Goal: Task Accomplishment & Management: Use online tool/utility

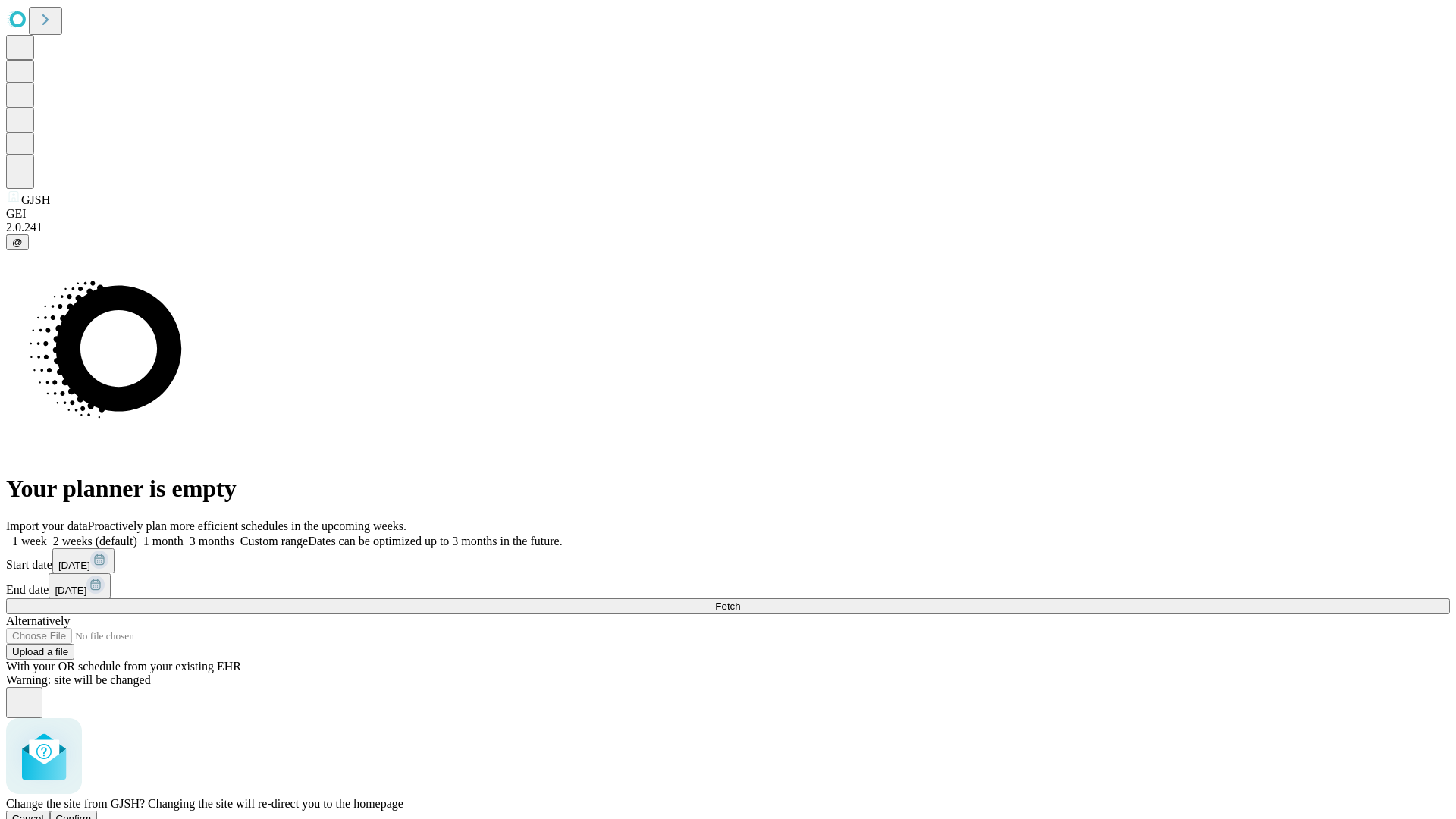
click at [92, 813] on span "Confirm" at bounding box center [73, 818] width 35 height 11
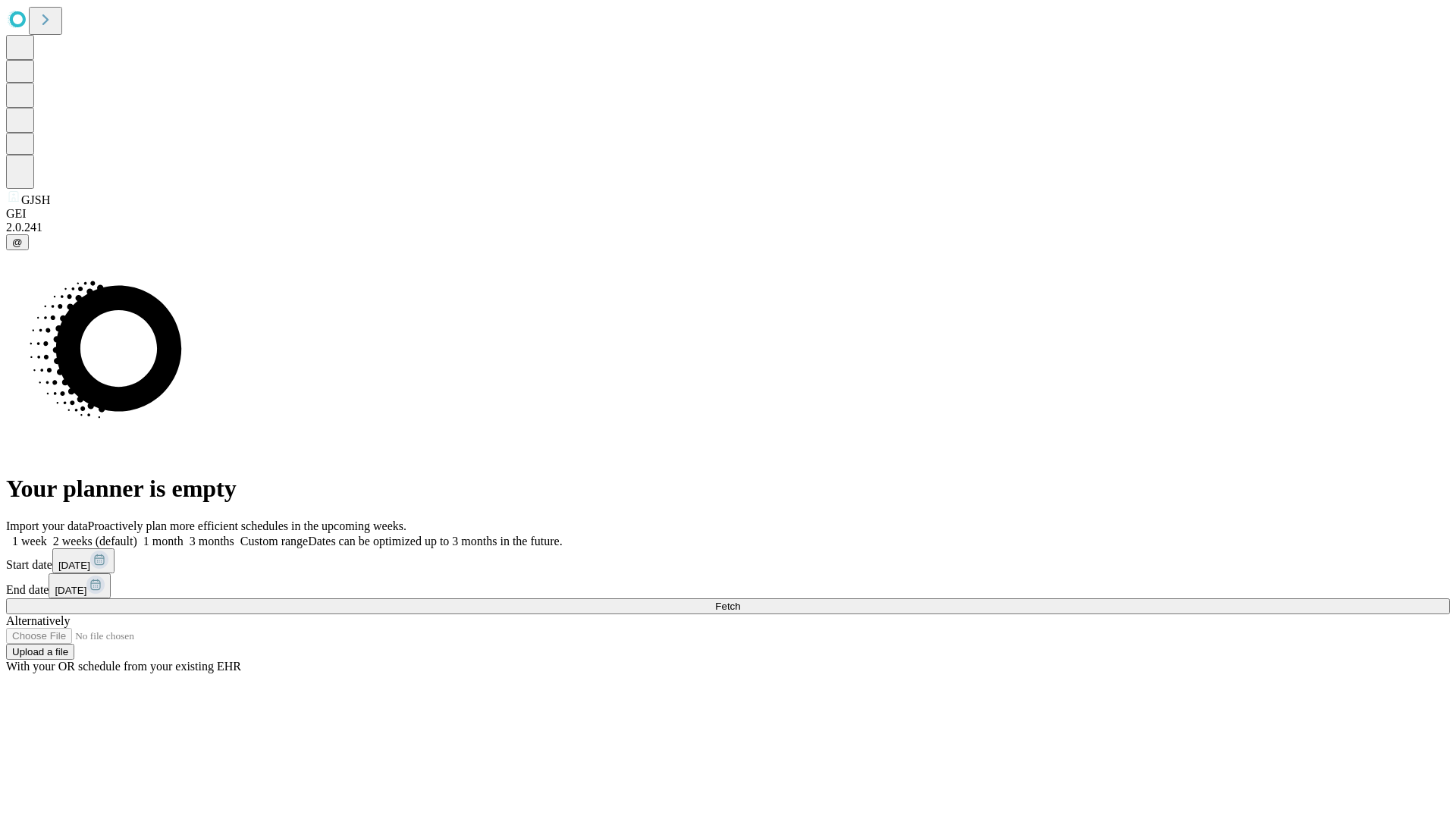
click at [137, 535] on label "2 weeks (default)" at bounding box center [92, 541] width 90 height 13
click at [740, 601] on span "Fetch" at bounding box center [728, 606] width 25 height 11
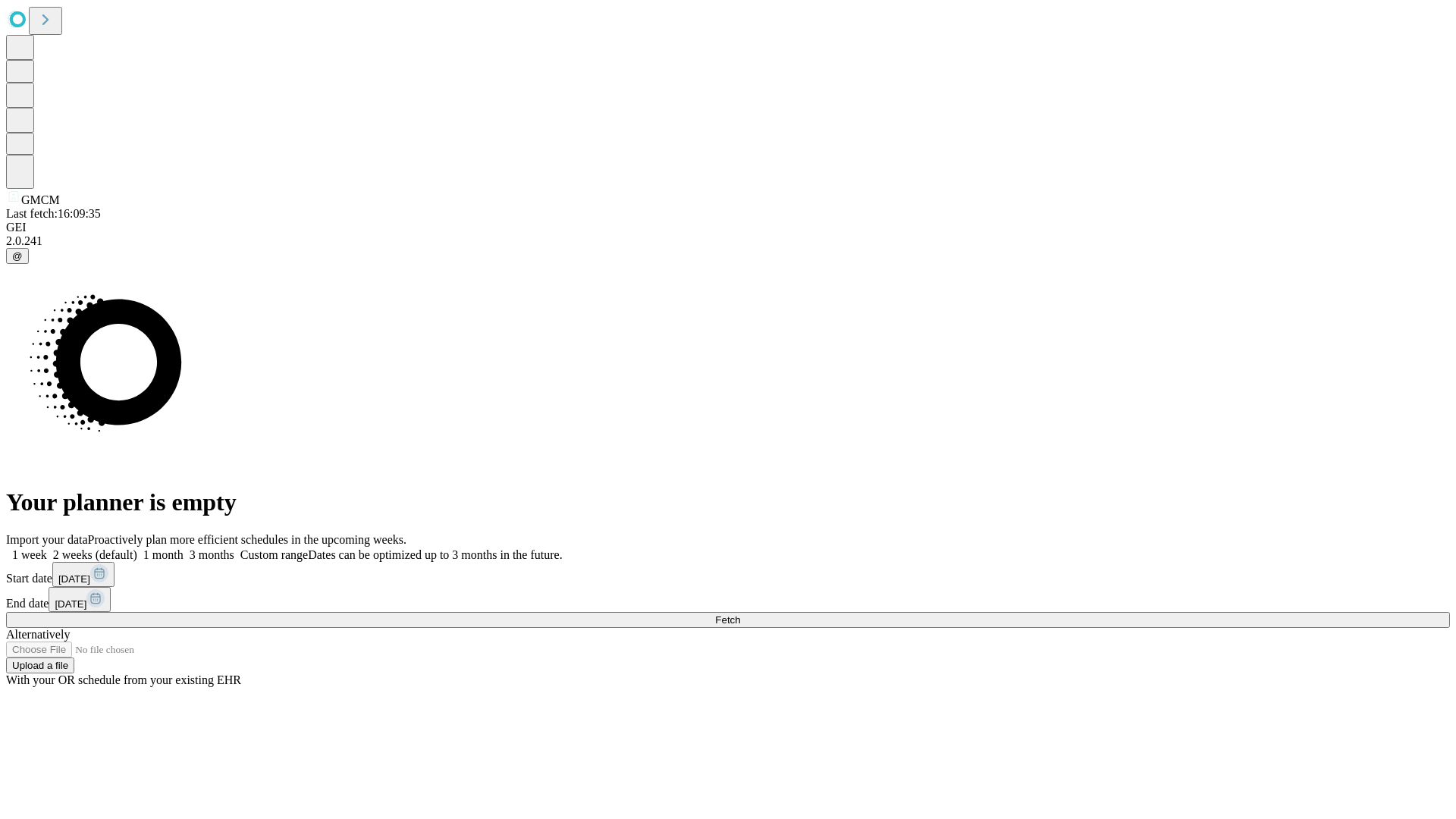
click at [137, 548] on label "2 weeks (default)" at bounding box center [92, 555] width 90 height 13
click at [740, 615] on span "Fetch" at bounding box center [728, 620] width 25 height 11
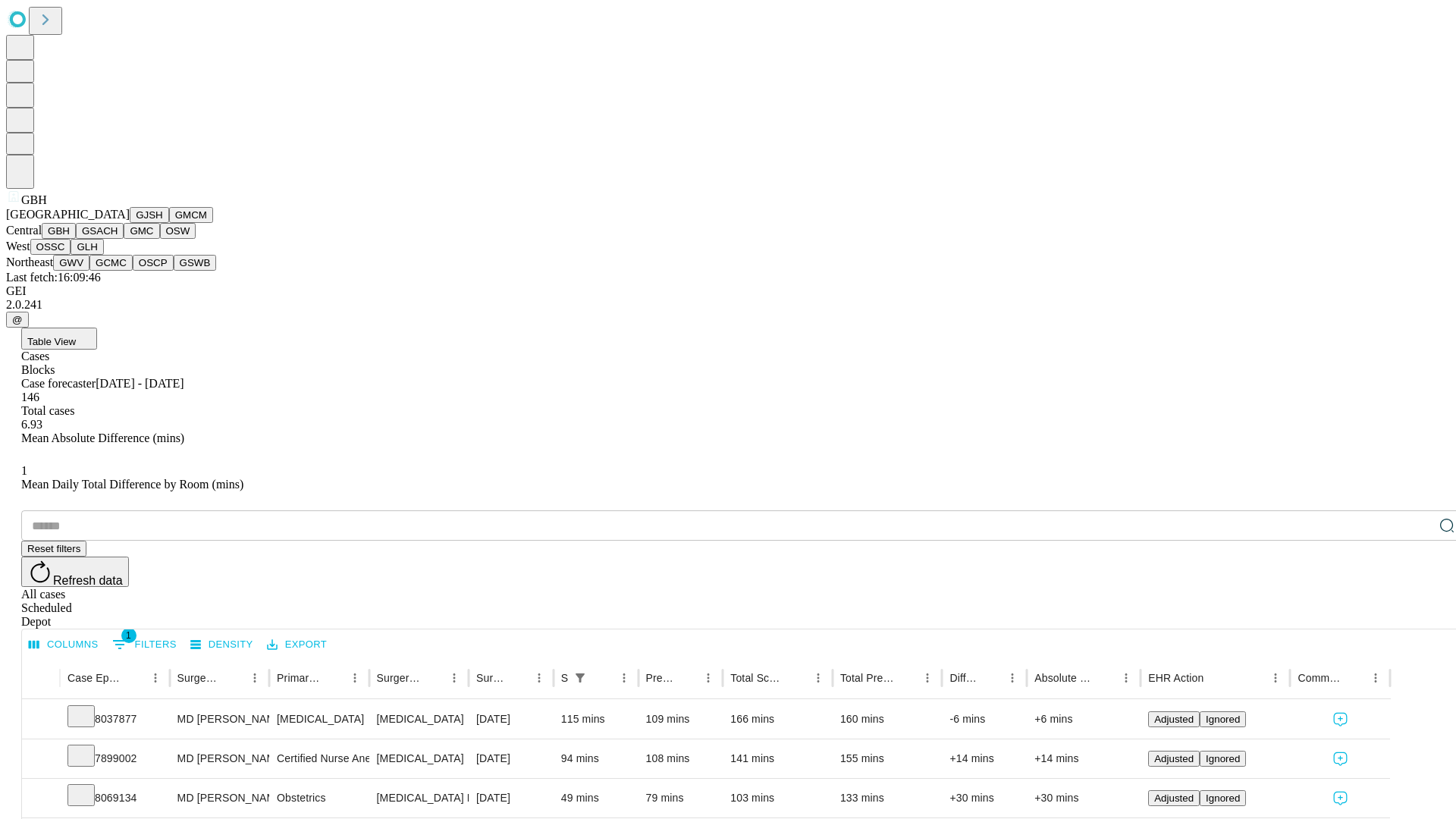
click at [118, 239] on button "GSACH" at bounding box center [100, 231] width 48 height 16
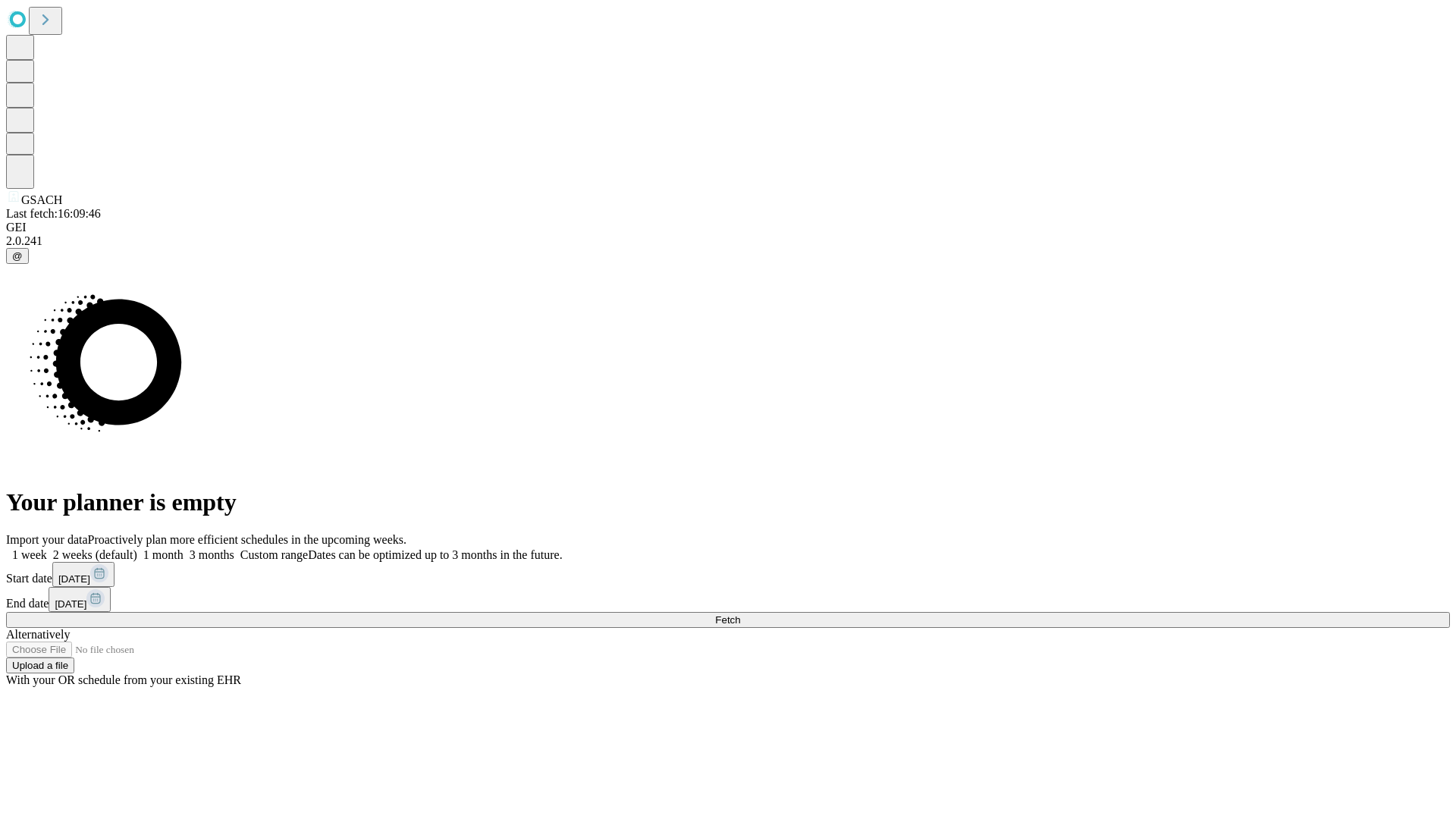
click at [137, 548] on label "2 weeks (default)" at bounding box center [92, 555] width 90 height 13
click at [740, 615] on span "Fetch" at bounding box center [728, 620] width 25 height 11
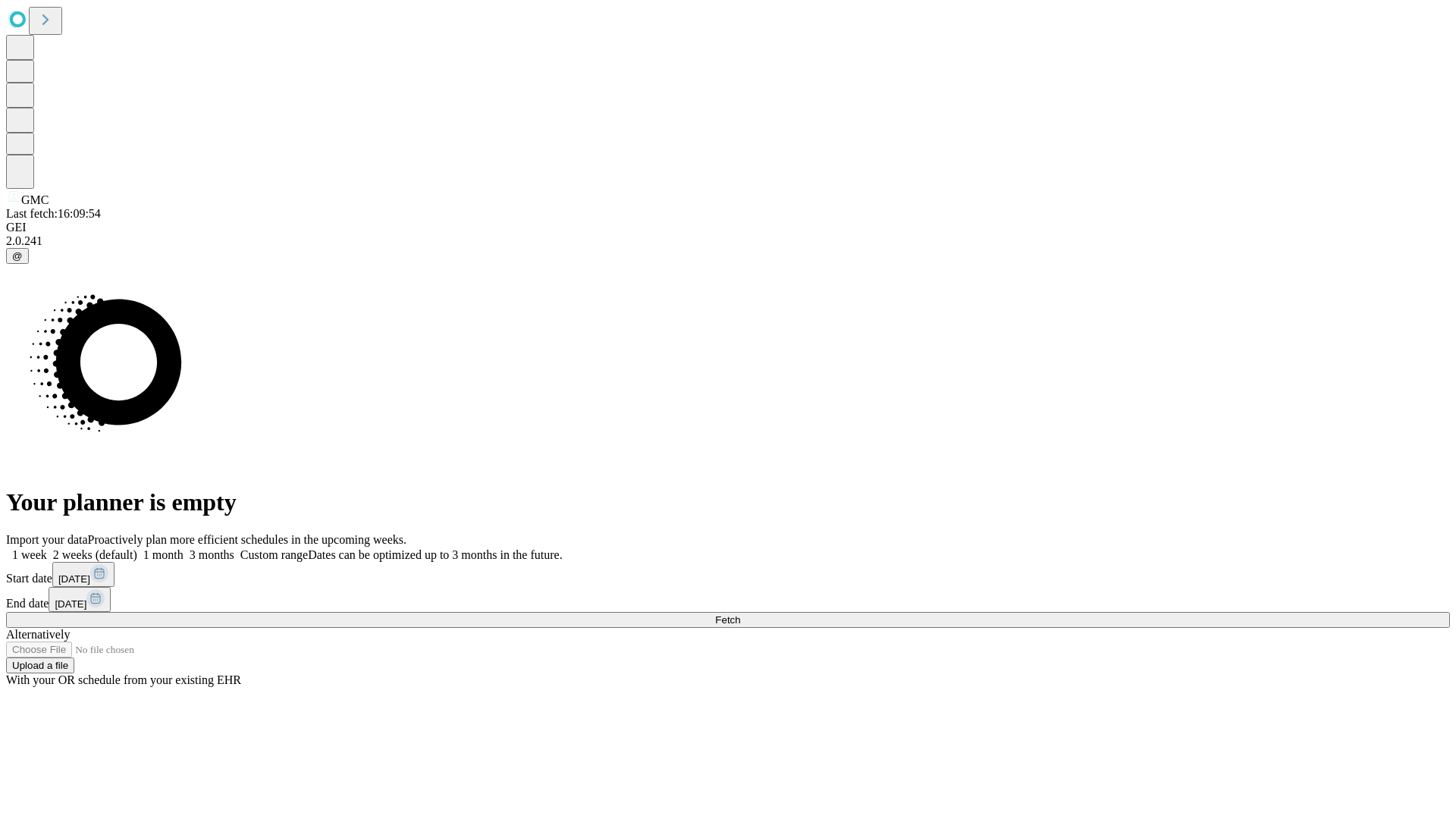
click at [137, 548] on label "2 weeks (default)" at bounding box center [92, 555] width 90 height 13
click at [740, 615] on span "Fetch" at bounding box center [728, 620] width 25 height 11
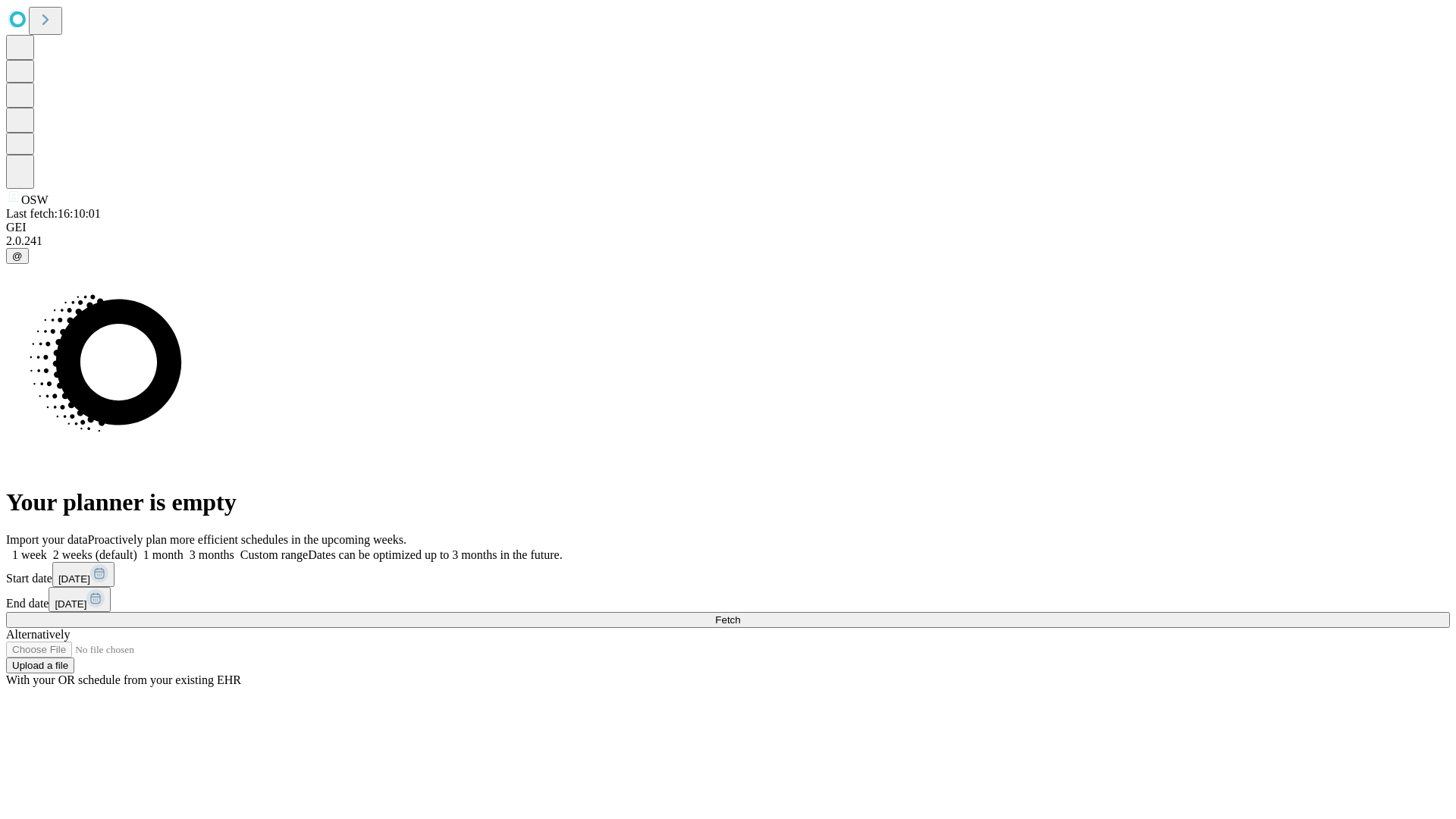
click at [137, 548] on label "2 weeks (default)" at bounding box center [92, 555] width 90 height 13
click at [740, 615] on span "Fetch" at bounding box center [728, 620] width 25 height 11
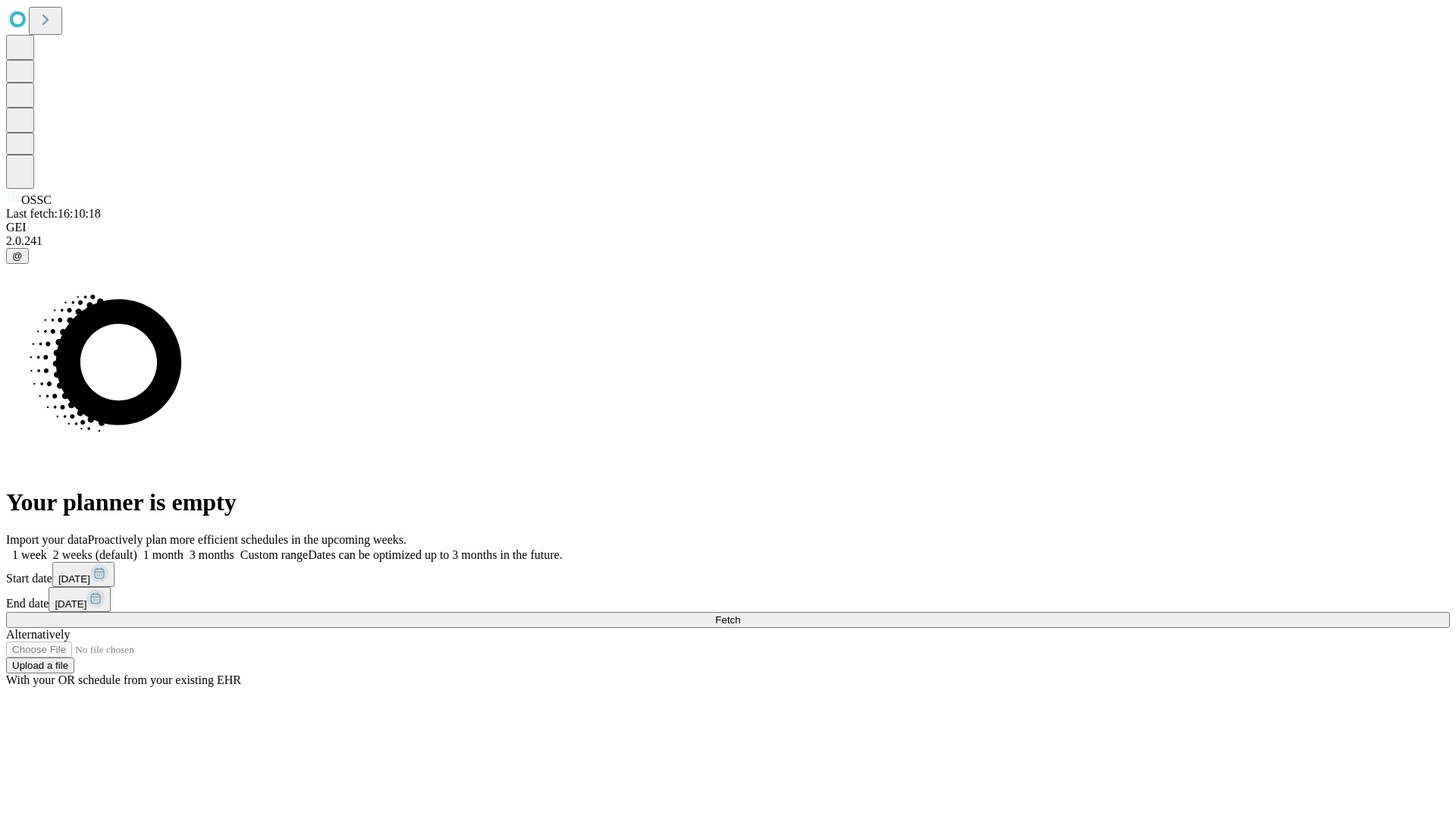
click at [137, 548] on label "2 weeks (default)" at bounding box center [92, 555] width 90 height 13
click at [740, 615] on span "Fetch" at bounding box center [728, 620] width 25 height 11
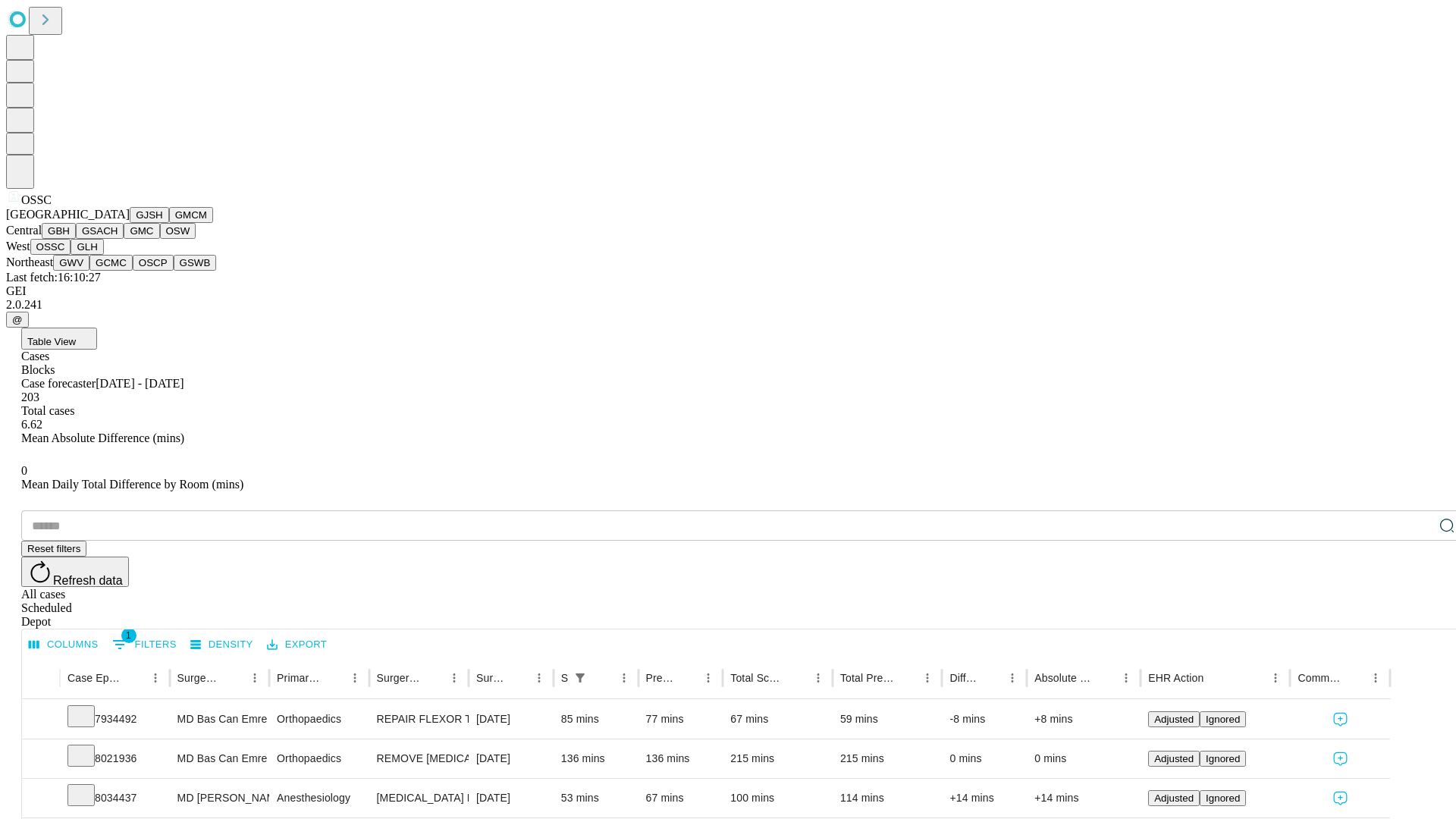
click at [103, 255] on button "GLH" at bounding box center [87, 247] width 33 height 16
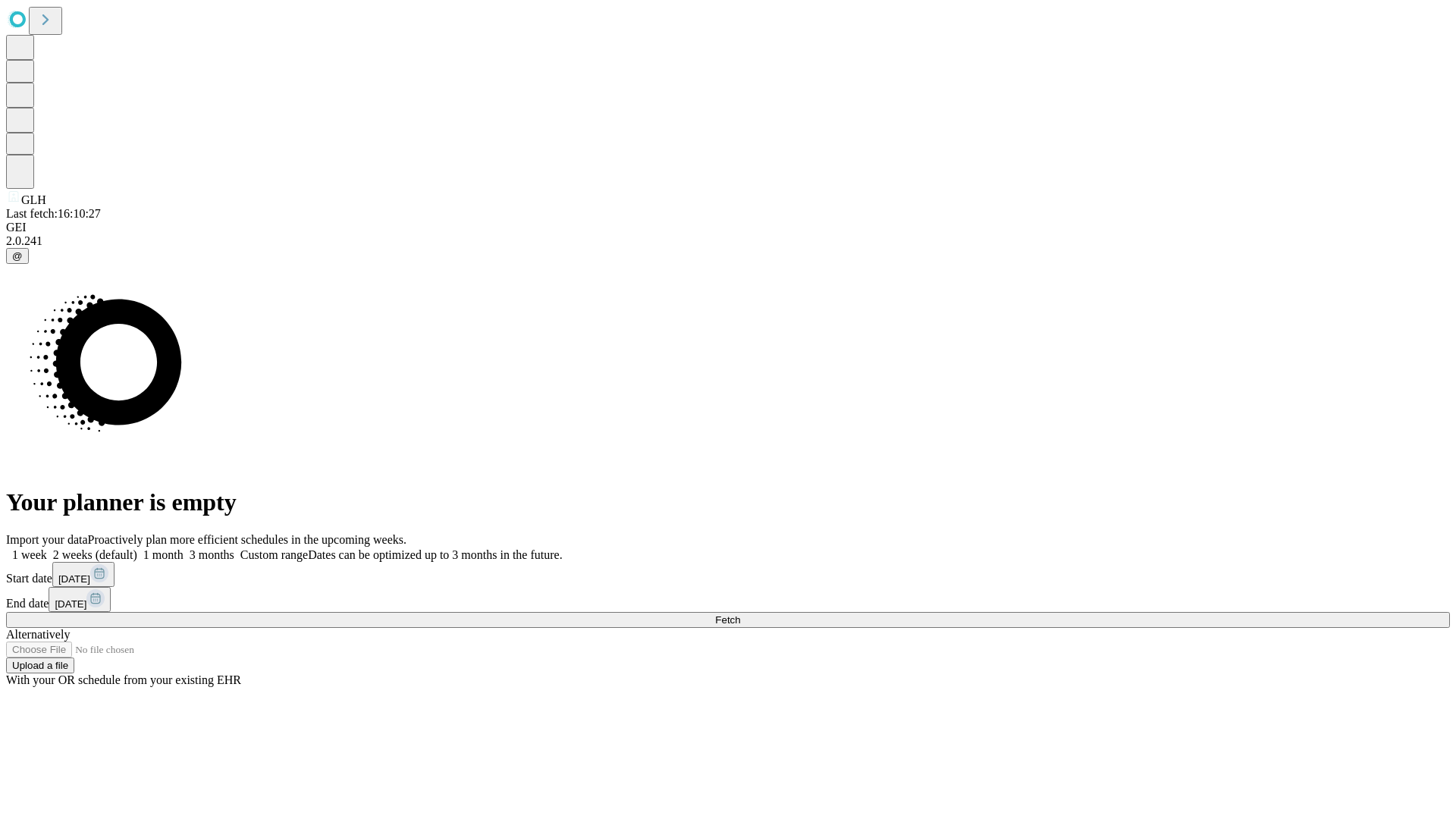
click at [137, 548] on label "2 weeks (default)" at bounding box center [92, 555] width 90 height 13
click at [740, 615] on span "Fetch" at bounding box center [728, 620] width 25 height 11
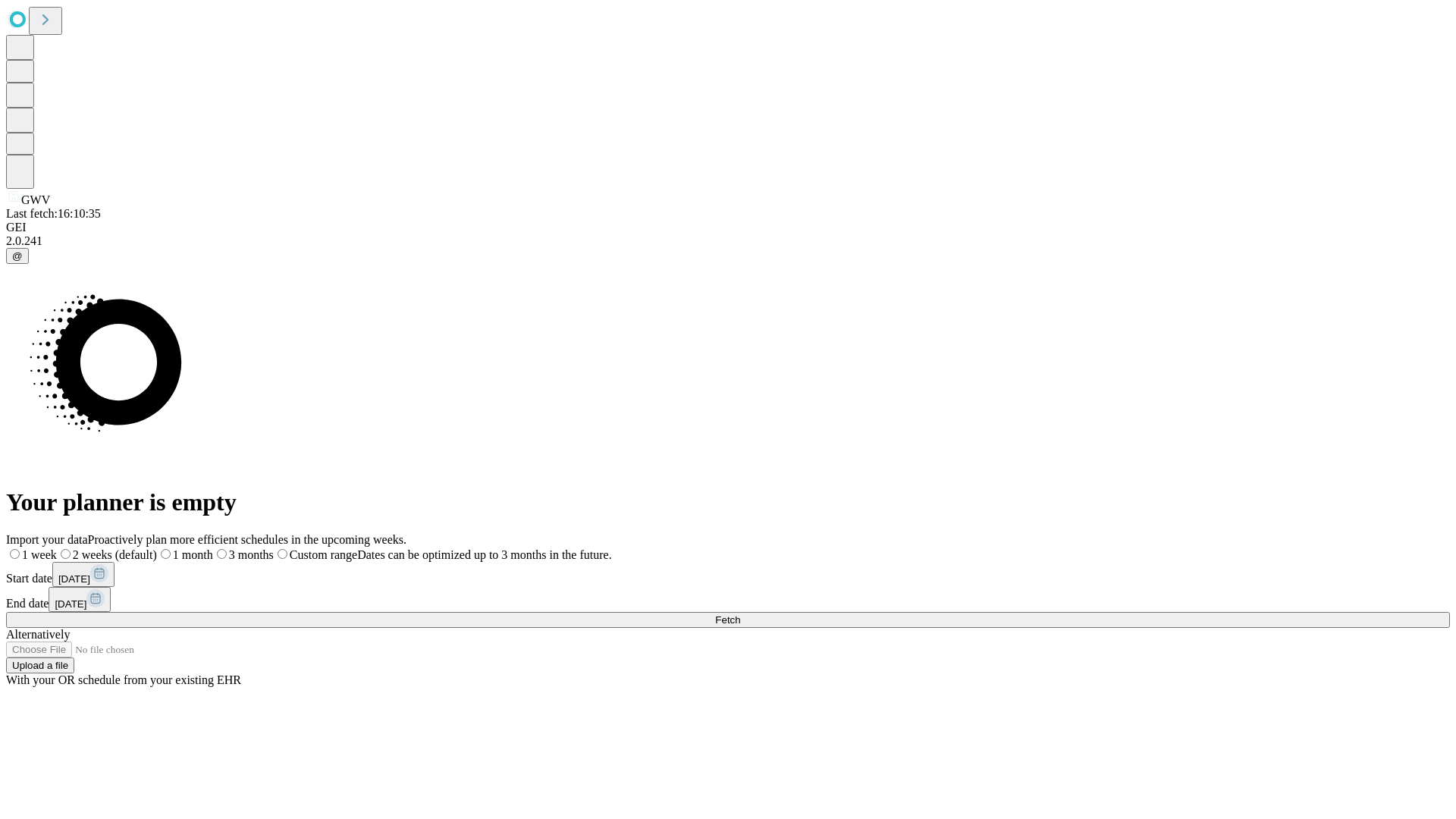
click at [740, 615] on span "Fetch" at bounding box center [728, 620] width 25 height 11
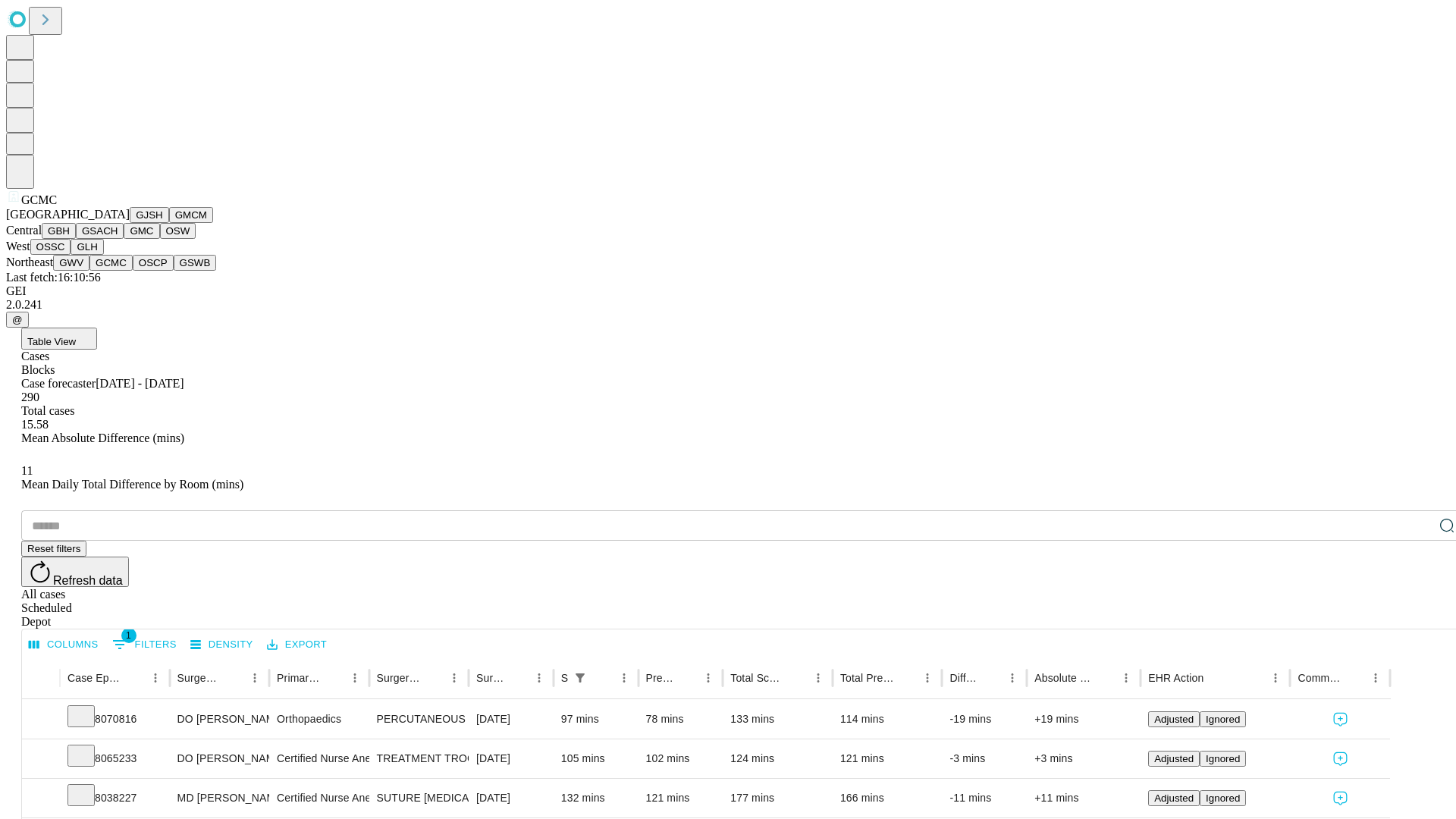
click at [133, 271] on button "OSCP" at bounding box center [153, 263] width 41 height 16
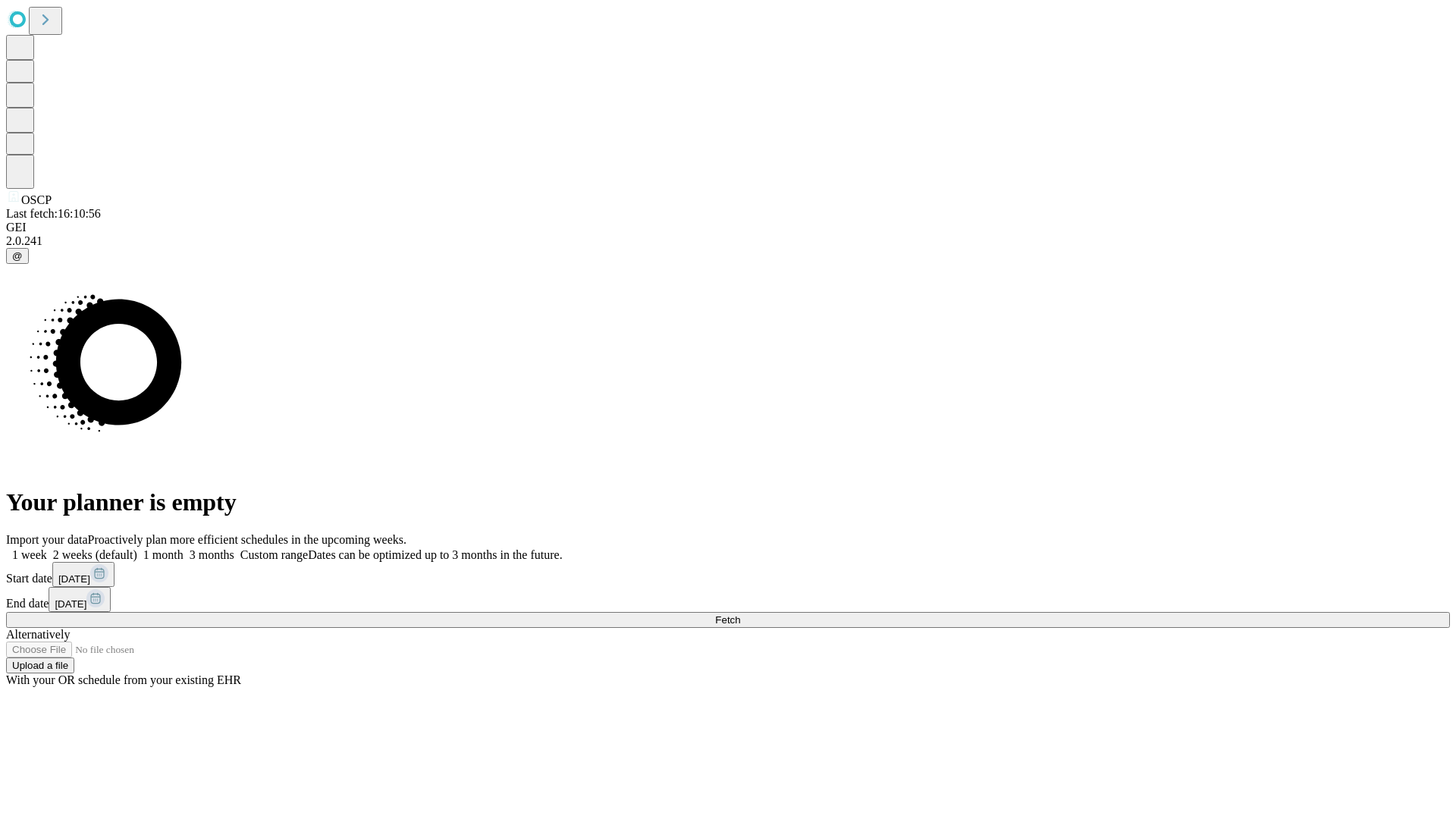
click at [137, 548] on label "2 weeks (default)" at bounding box center [92, 555] width 90 height 13
click at [740, 615] on span "Fetch" at bounding box center [728, 620] width 25 height 11
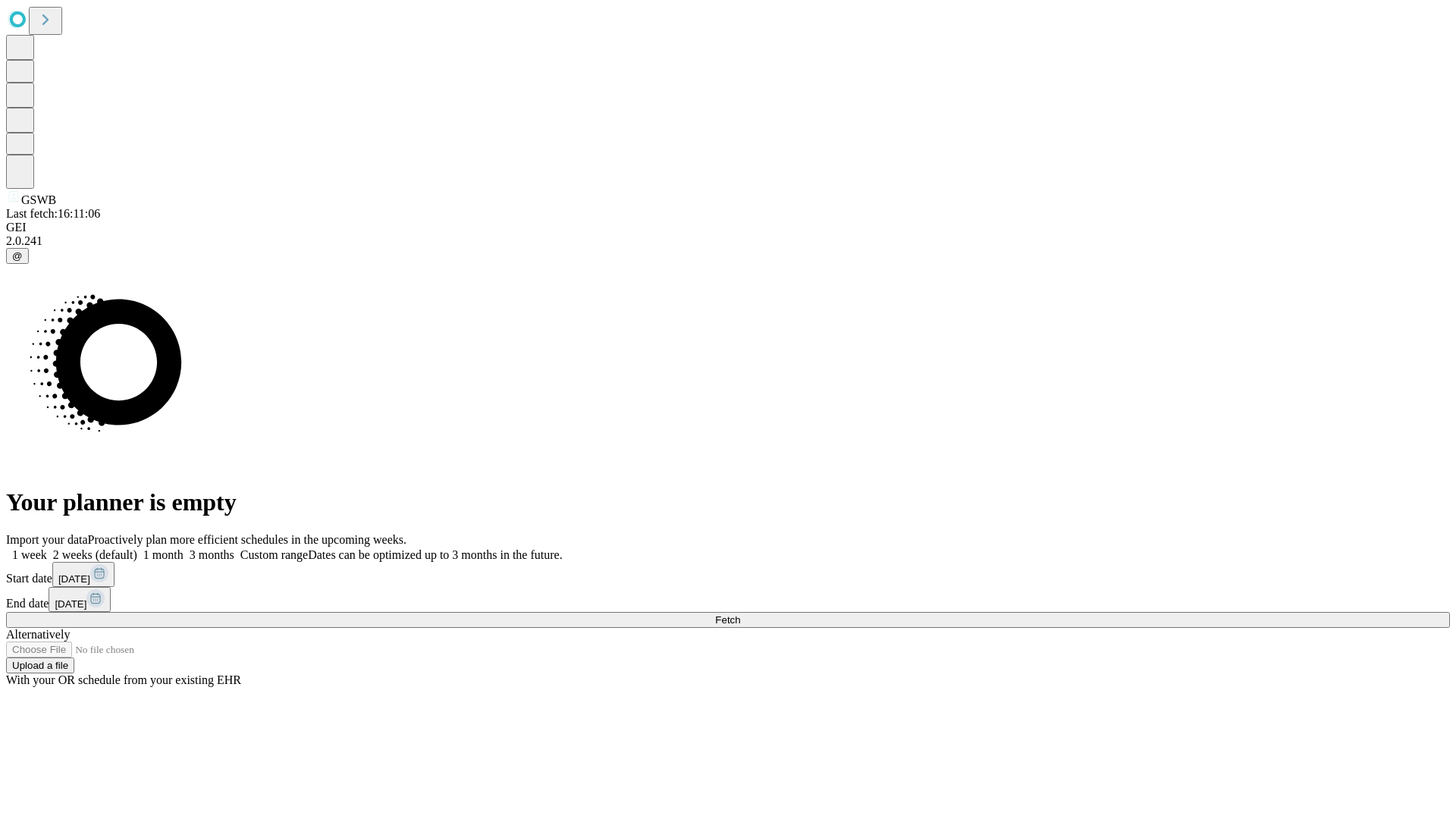
click at [137, 548] on label "2 weeks (default)" at bounding box center [92, 555] width 90 height 13
click at [740, 615] on span "Fetch" at bounding box center [728, 620] width 25 height 11
